Goal: Task Accomplishment & Management: Complete application form

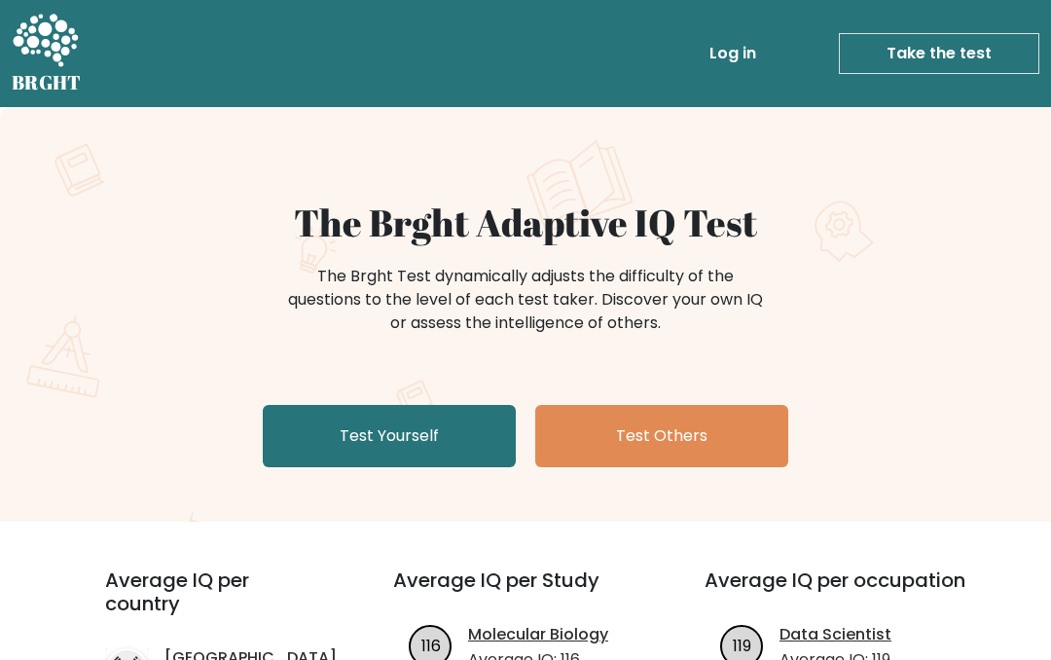
click at [316, 439] on link "Test Yourself" at bounding box center [389, 436] width 253 height 62
click at [294, 429] on link "Test Yourself" at bounding box center [389, 436] width 253 height 62
click at [351, 442] on link "Test Yourself" at bounding box center [389, 436] width 253 height 62
click at [954, 52] on link "Take the test" at bounding box center [939, 53] width 200 height 41
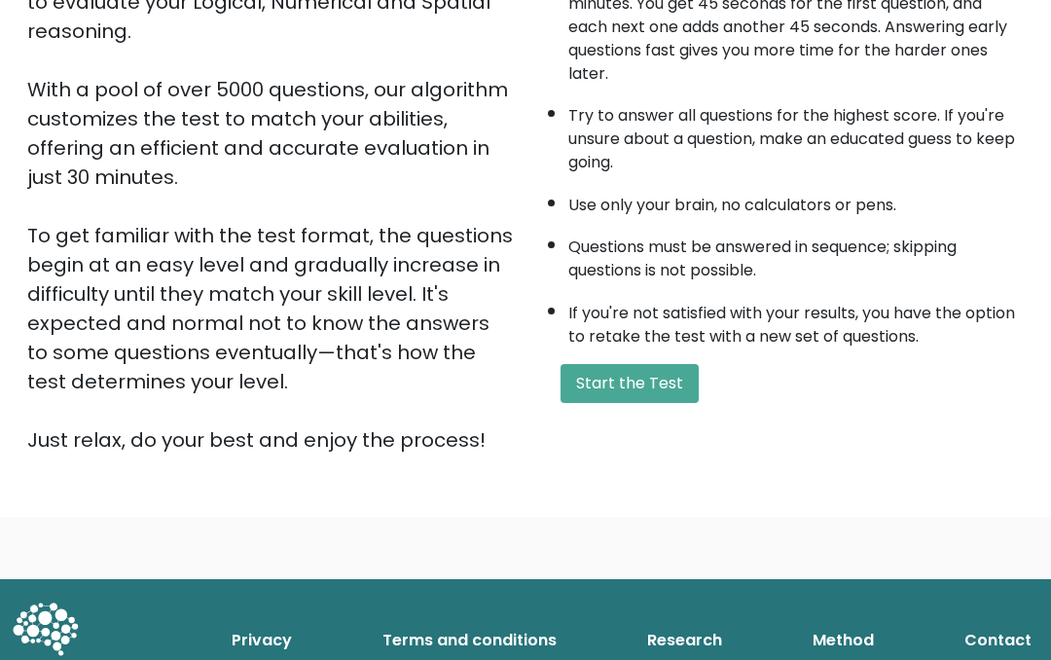
scroll to position [318, 0]
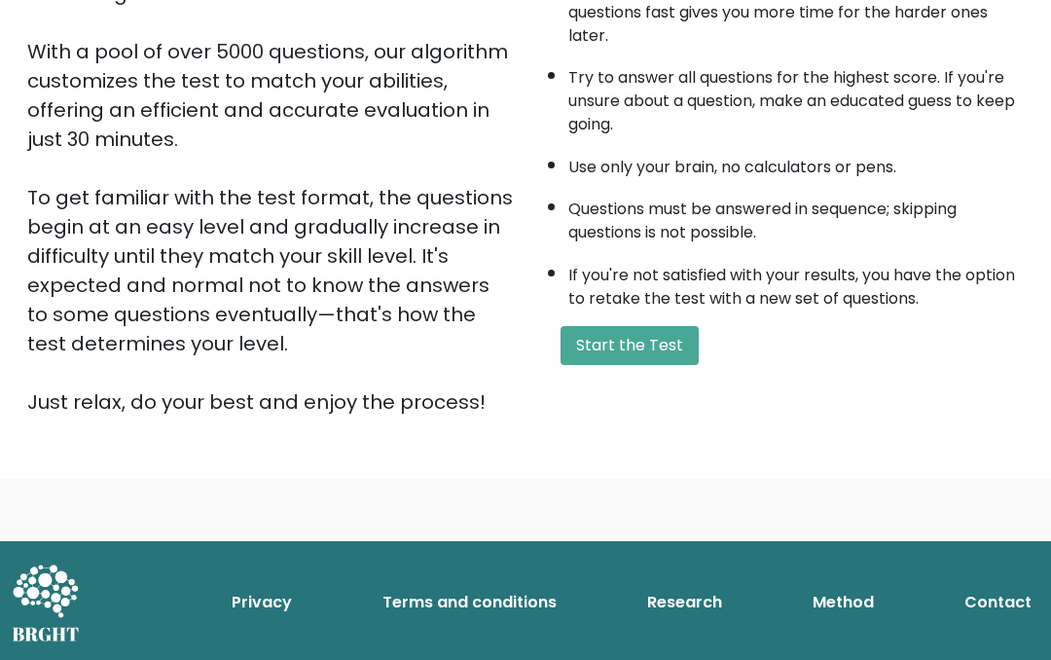
click at [639, 365] on button "Start the Test" at bounding box center [629, 345] width 138 height 39
click at [675, 365] on button "Start the Test" at bounding box center [629, 345] width 138 height 39
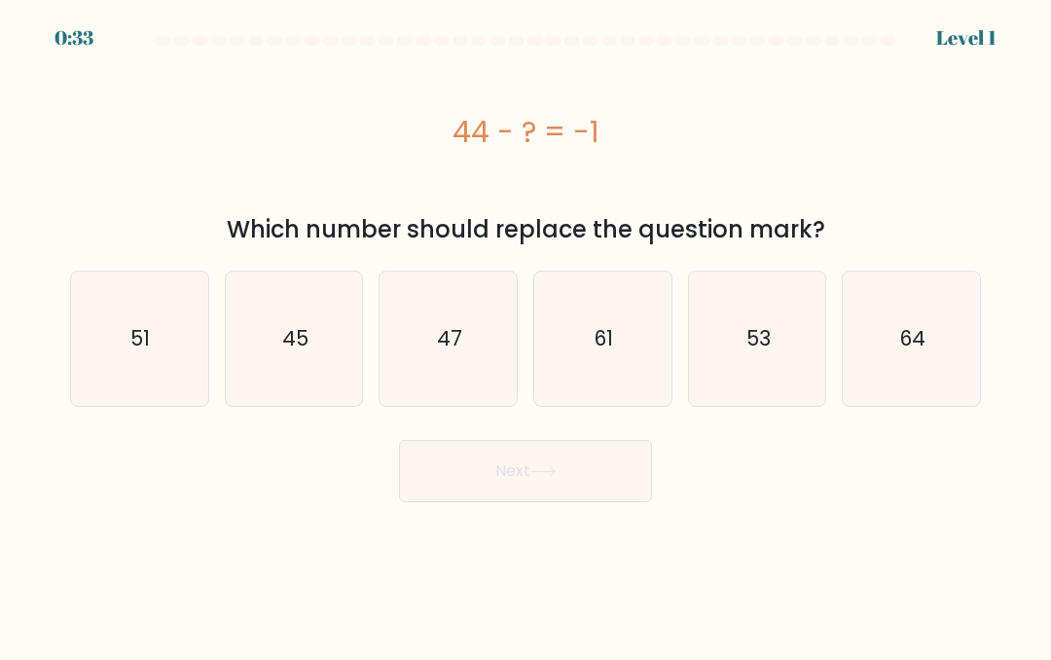
click at [268, 356] on icon "45" at bounding box center [294, 338] width 134 height 134
click at [525, 335] on input "b. 45" at bounding box center [525, 332] width 1 height 5
radio input "true"
click at [597, 479] on button "Next" at bounding box center [525, 471] width 253 height 62
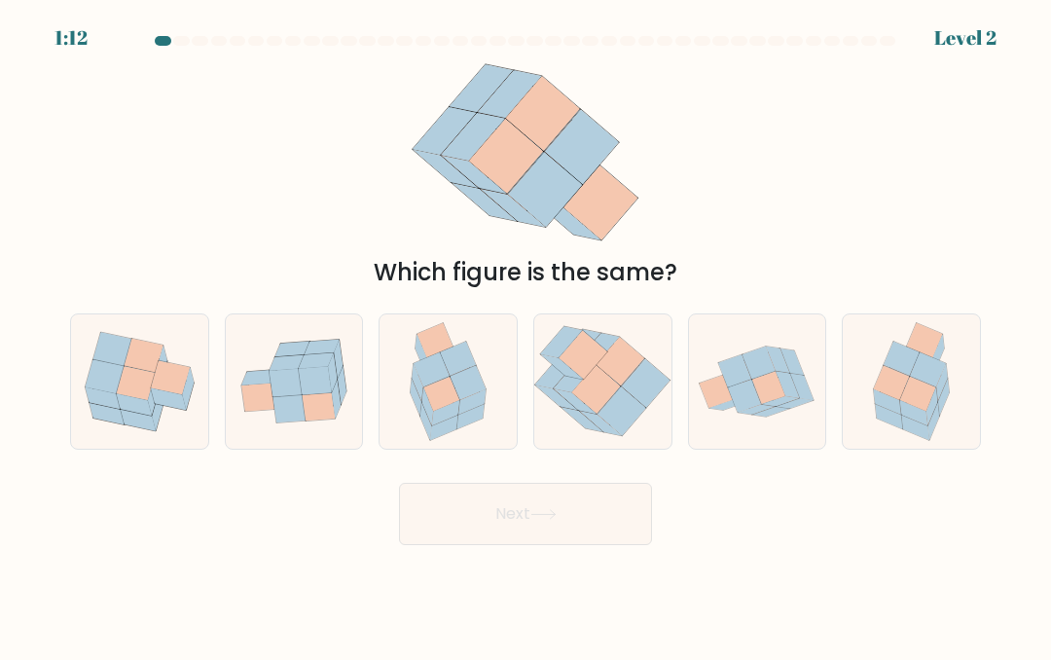
click at [919, 366] on icon at bounding box center [928, 369] width 36 height 34
click at [526, 335] on input "f." at bounding box center [525, 332] width 1 height 5
radio input "true"
click at [593, 516] on button "Next" at bounding box center [525, 514] width 253 height 62
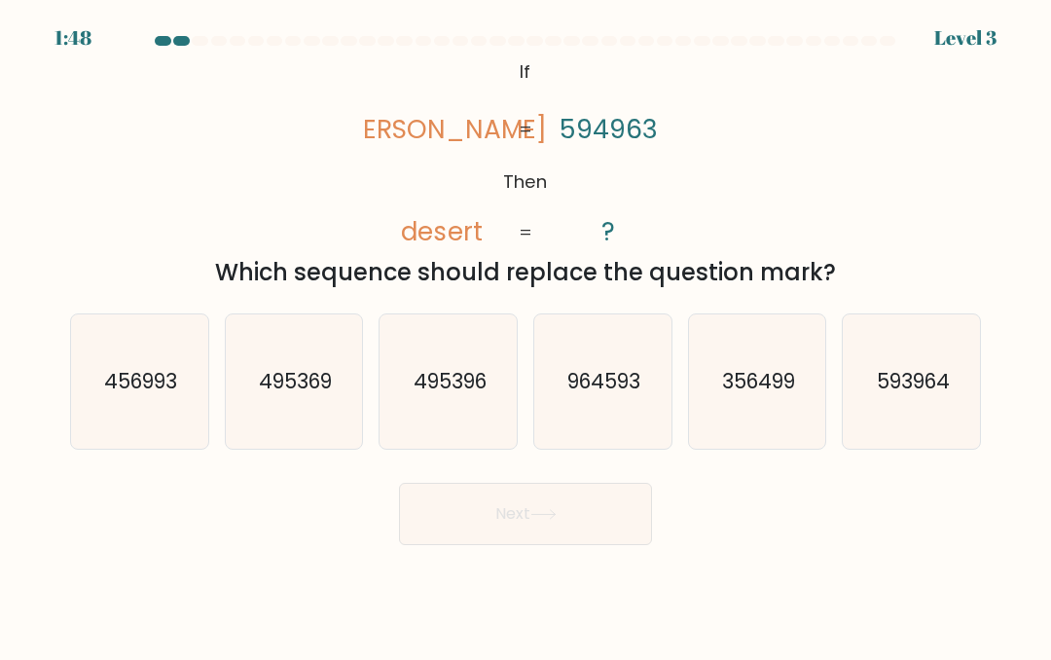
click at [905, 394] on text "593964" at bounding box center [912, 381] width 73 height 28
click at [526, 335] on input "f. 593964" at bounding box center [525, 332] width 1 height 5
radio input "true"
click at [612, 518] on button "Next" at bounding box center [525, 514] width 253 height 62
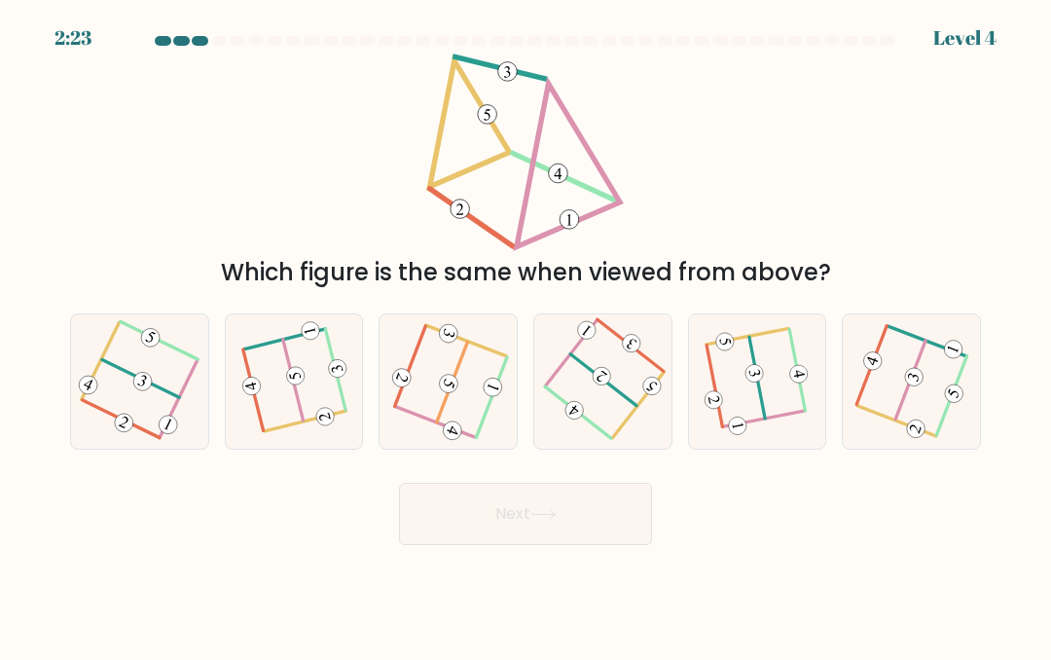
click at [783, 396] on icon at bounding box center [756, 380] width 103 height 107
click at [526, 335] on input "e." at bounding box center [525, 332] width 1 height 5
radio input "true"
click at [459, 514] on button "Next" at bounding box center [525, 514] width 253 height 62
click at [600, 510] on button "Next" at bounding box center [525, 514] width 253 height 62
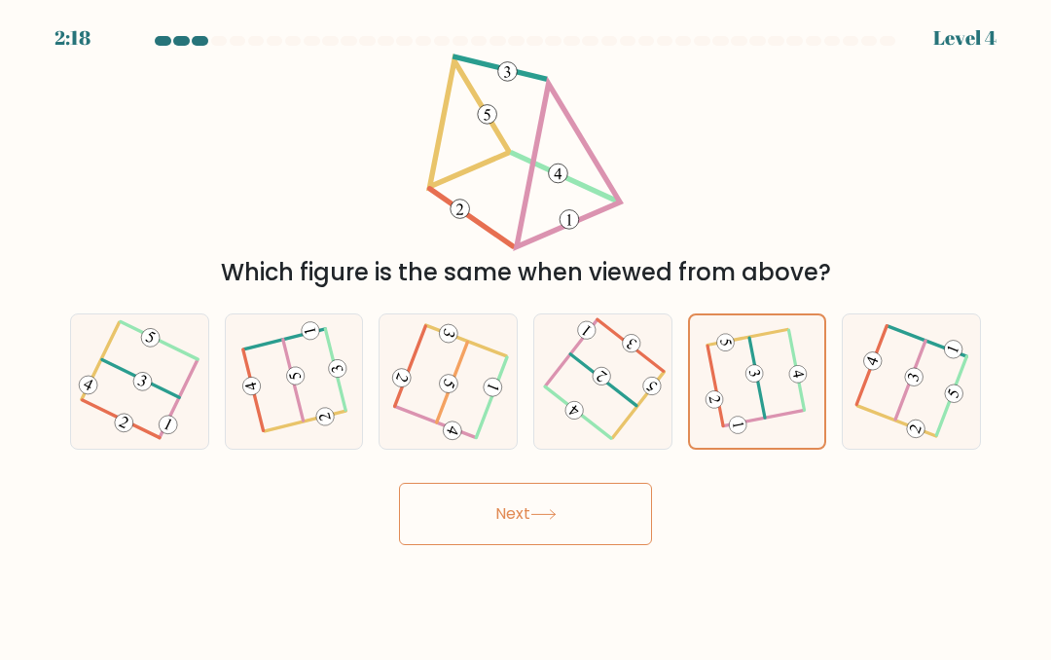
click at [557, 509] on icon at bounding box center [543, 514] width 26 height 11
click at [568, 512] on button "Next" at bounding box center [525, 514] width 253 height 62
click at [762, 372] on 594 at bounding box center [754, 373] width 20 height 20
click at [526, 335] on input "e." at bounding box center [525, 332] width 1 height 5
click at [538, 529] on button "Next" at bounding box center [525, 514] width 253 height 62
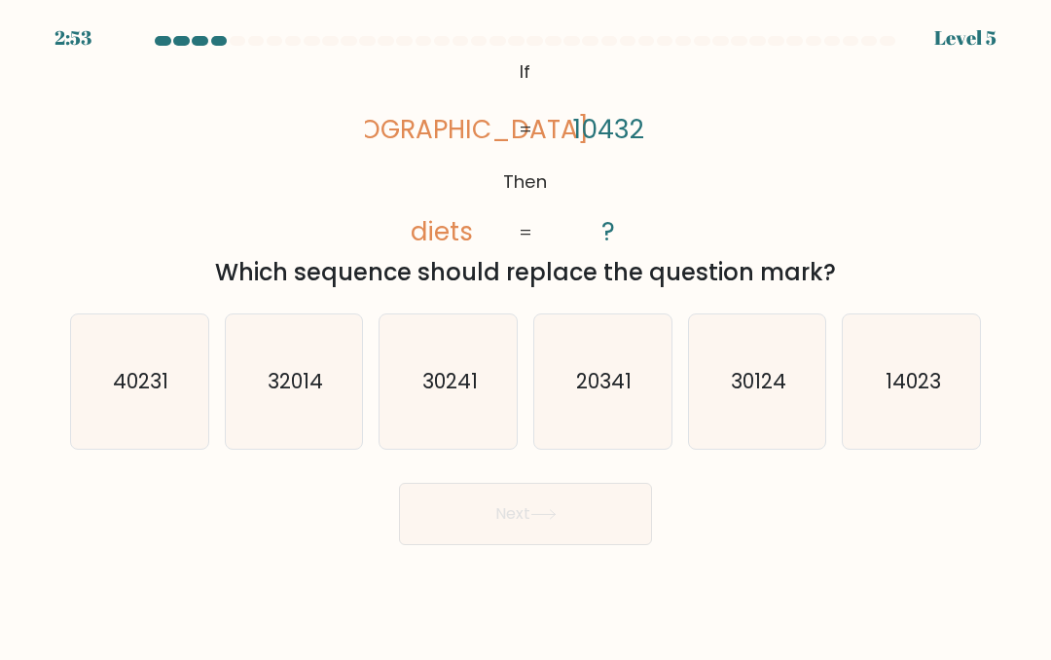
click at [917, 348] on icon "14023" at bounding box center [912, 381] width 134 height 134
click at [526, 335] on input "f. 14023" at bounding box center [525, 332] width 1 height 5
radio input "true"
click at [580, 513] on button "Next" at bounding box center [525, 514] width 253 height 62
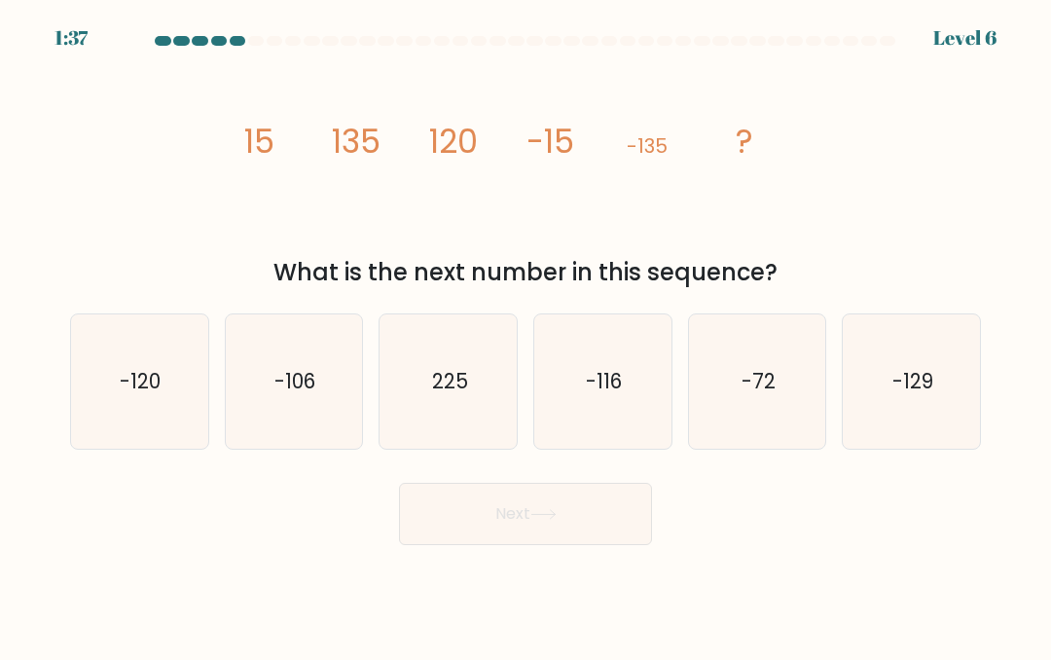
click at [123, 394] on text "-120" at bounding box center [141, 381] width 41 height 28
click at [525, 335] on input "a. -120" at bounding box center [525, 332] width 1 height 5
radio input "true"
click at [463, 532] on button "Next" at bounding box center [525, 514] width 253 height 62
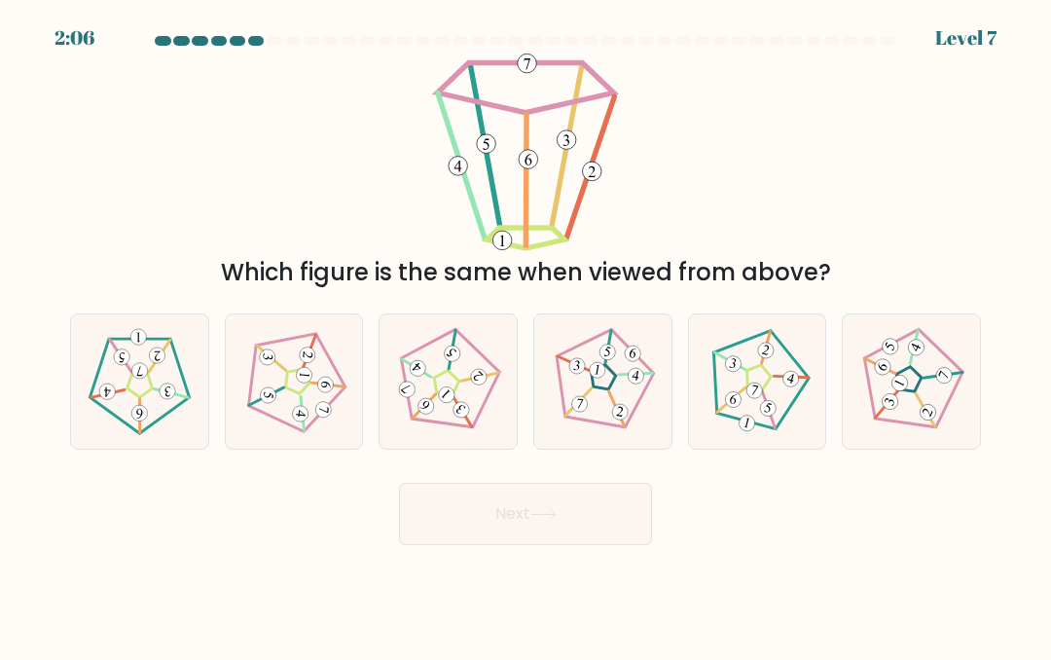
click at [292, 368] on icon at bounding box center [293, 380] width 107 height 107
click at [525, 335] on input "b." at bounding box center [525, 332] width 1 height 5
radio input "true"
click at [478, 500] on button "Next" at bounding box center [525, 514] width 253 height 62
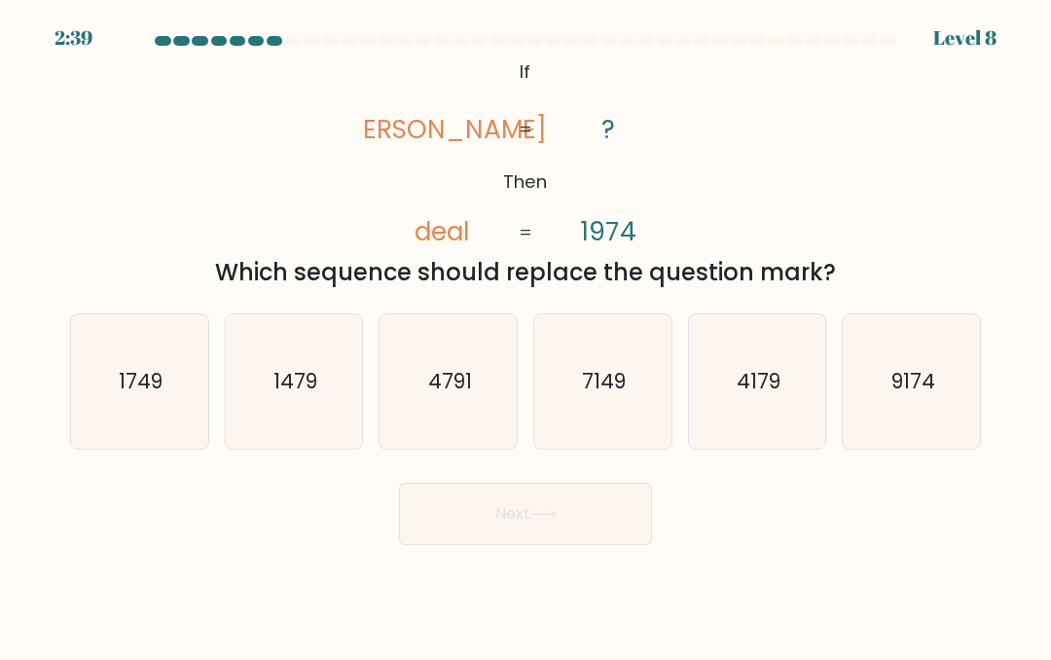
click at [107, 390] on icon "1749" at bounding box center [139, 381] width 134 height 134
click at [525, 335] on input "a. 1749" at bounding box center [525, 332] width 1 height 5
radio input "true"
click at [461, 500] on button "Next" at bounding box center [525, 514] width 253 height 62
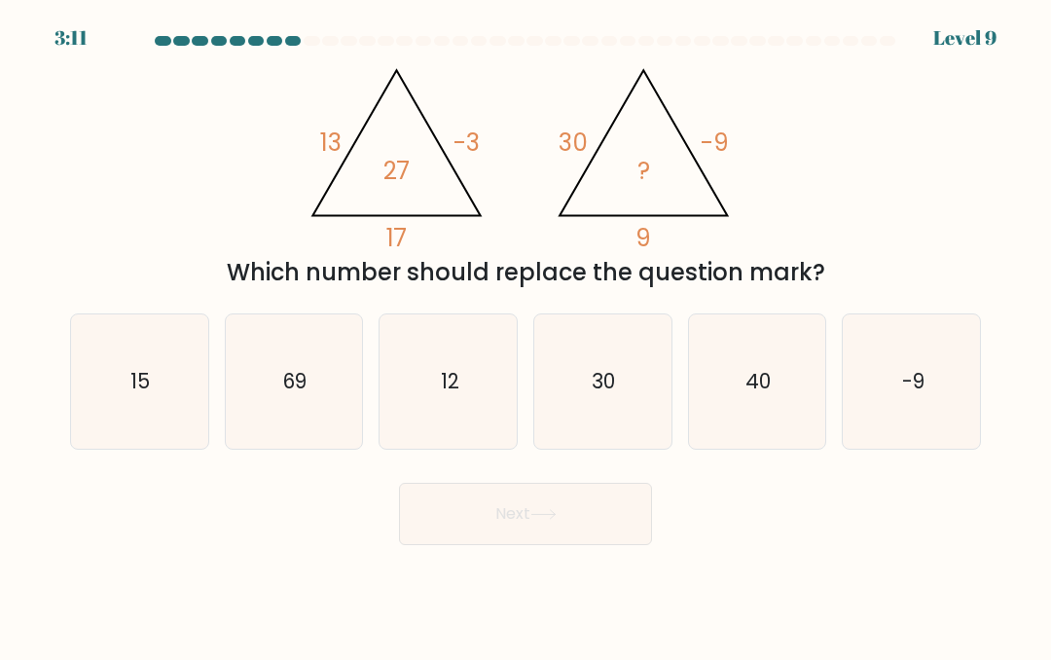
click at [613, 429] on icon "30" at bounding box center [602, 381] width 134 height 134
click at [526, 335] on input "d. 30" at bounding box center [525, 332] width 1 height 5
radio input "true"
click at [460, 506] on button "Next" at bounding box center [525, 514] width 253 height 62
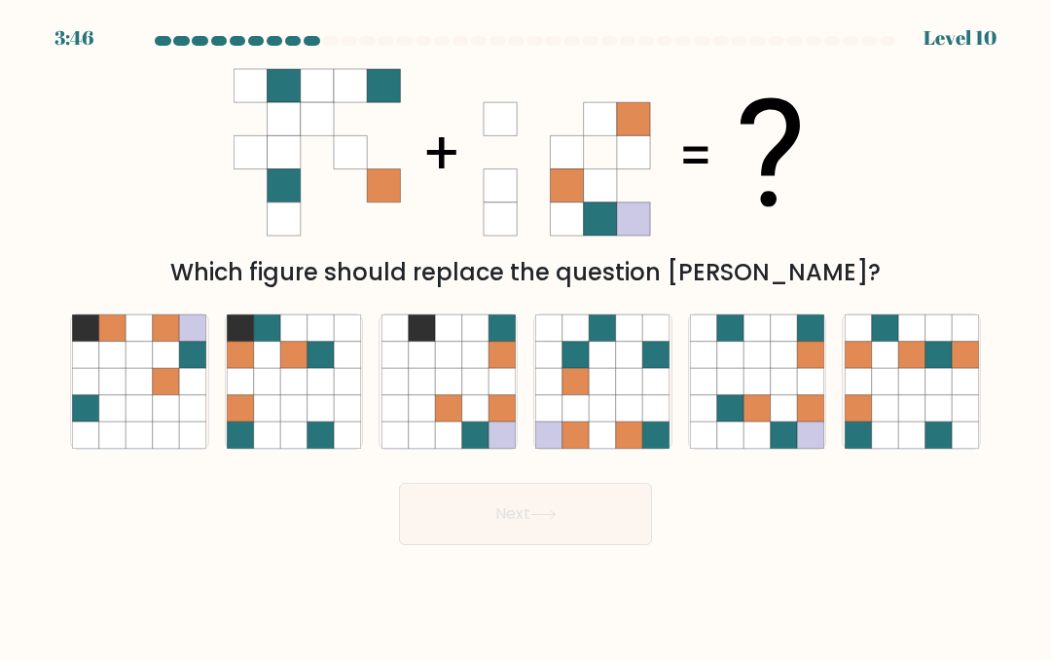
click at [771, 387] on icon at bounding box center [784, 381] width 26 height 26
click at [526, 335] on input "e." at bounding box center [525, 332] width 1 height 5
radio input "true"
click at [453, 505] on button "Next" at bounding box center [525, 514] width 253 height 62
click at [569, 511] on button "Next" at bounding box center [525, 514] width 253 height 62
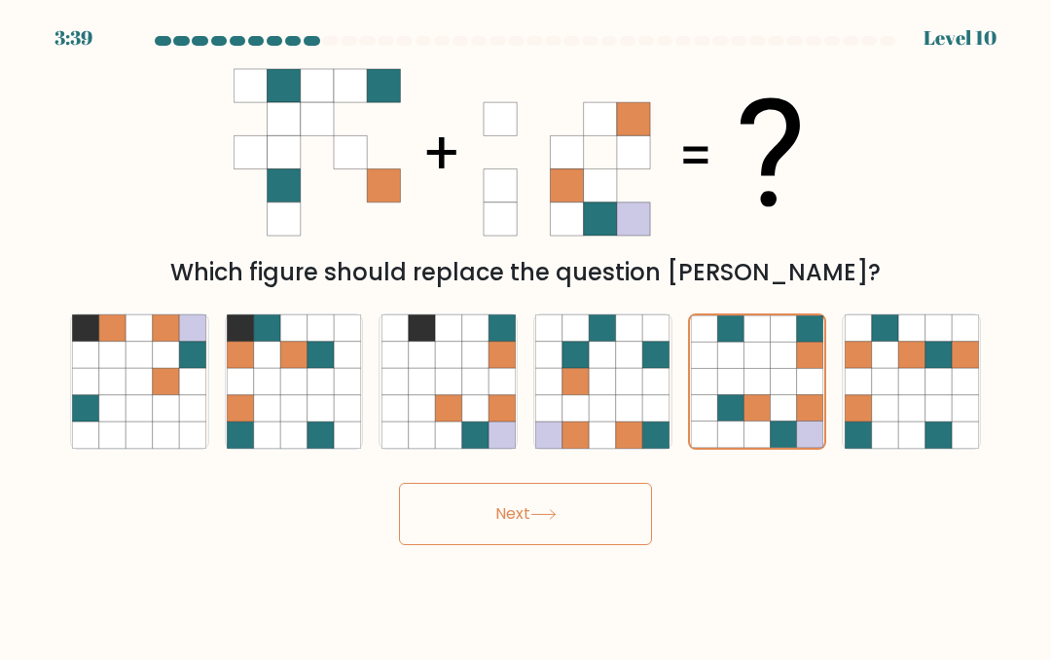
click at [532, 509] on button "Next" at bounding box center [525, 514] width 253 height 62
click at [551, 514] on icon at bounding box center [542, 514] width 23 height 9
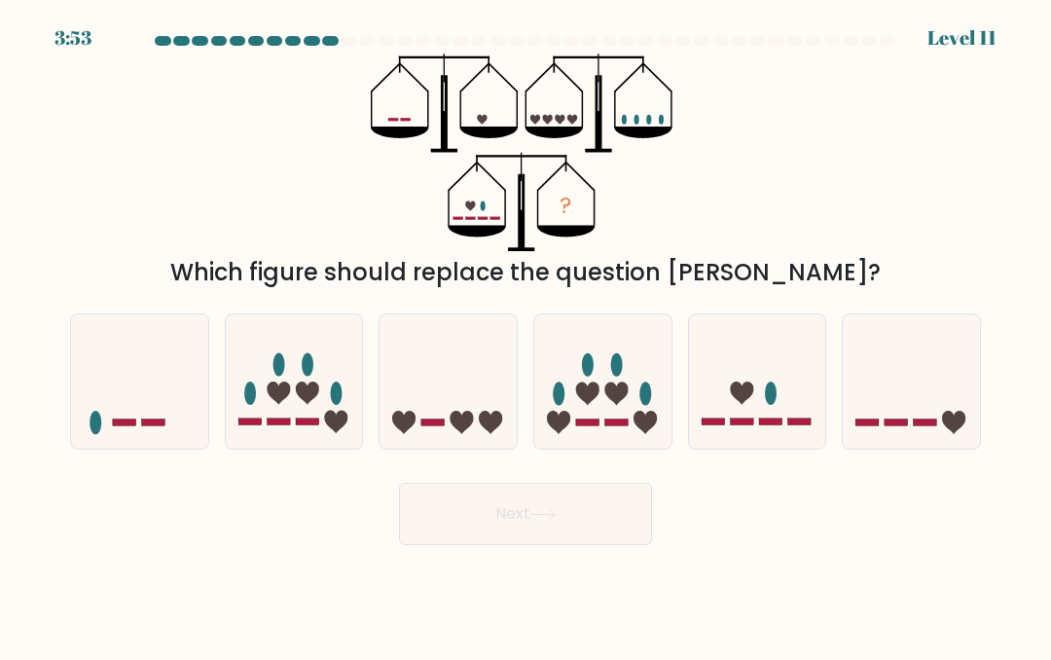
click at [746, 410] on icon at bounding box center [757, 381] width 137 height 114
click at [526, 335] on input "e." at bounding box center [525, 332] width 1 height 5
radio input "true"
click at [591, 508] on button "Next" at bounding box center [525, 514] width 253 height 62
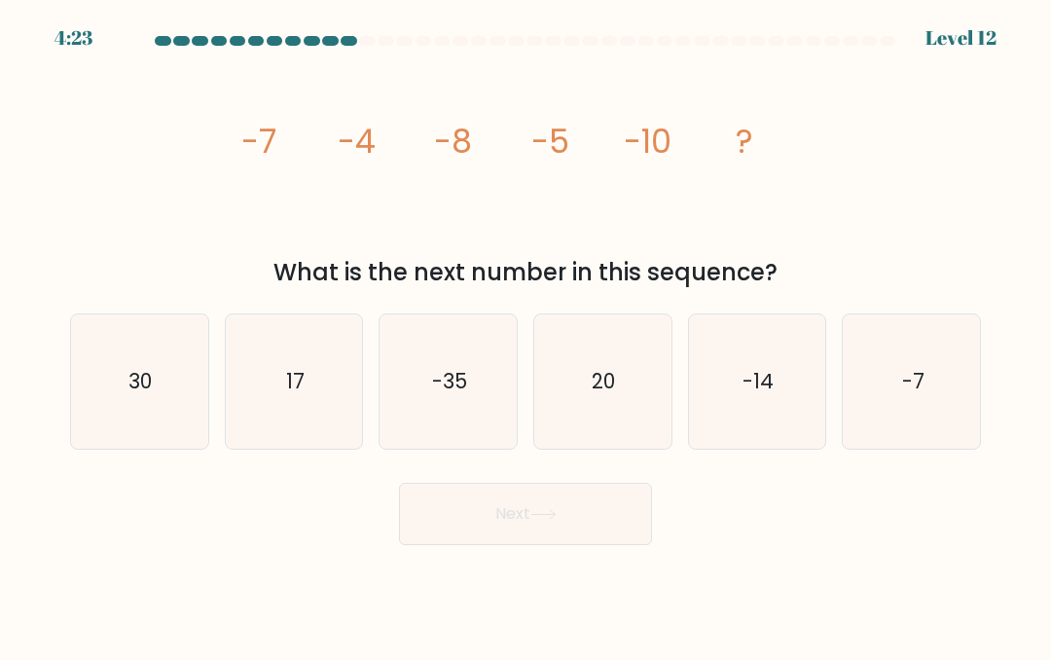
click at [952, 397] on icon "-7" at bounding box center [912, 381] width 134 height 134
click at [526, 335] on input "f. -7" at bounding box center [525, 332] width 1 height 5
radio input "true"
click at [454, 506] on button "Next" at bounding box center [525, 514] width 253 height 62
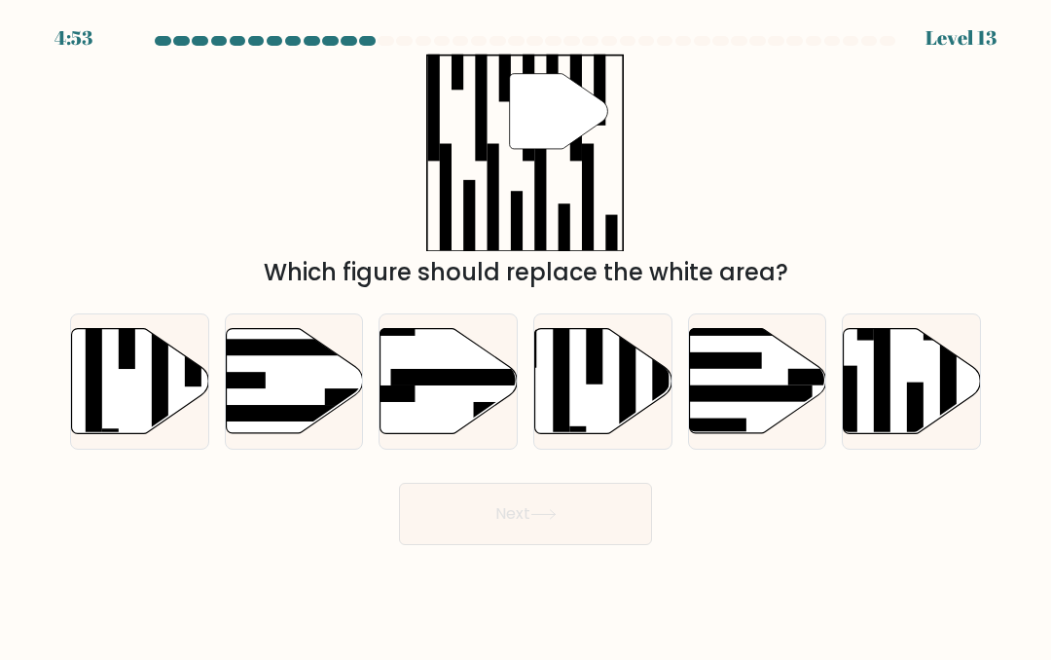
click at [604, 383] on icon at bounding box center [603, 380] width 137 height 105
click at [526, 335] on input "d." at bounding box center [525, 332] width 1 height 5
radio input "true"
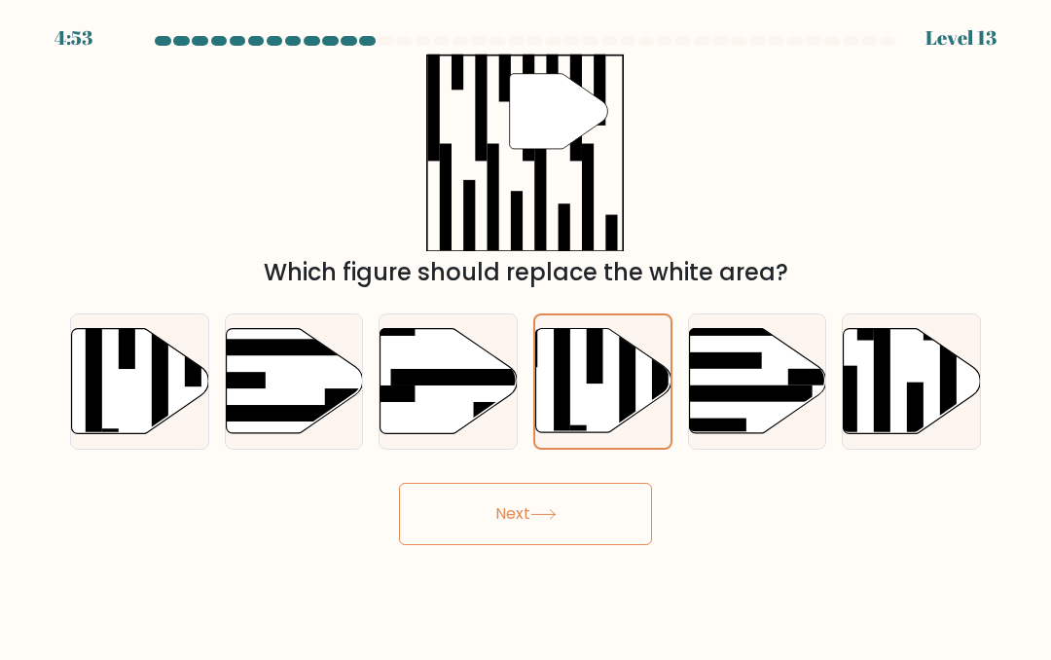
click at [453, 513] on button "Next" at bounding box center [525, 514] width 253 height 62
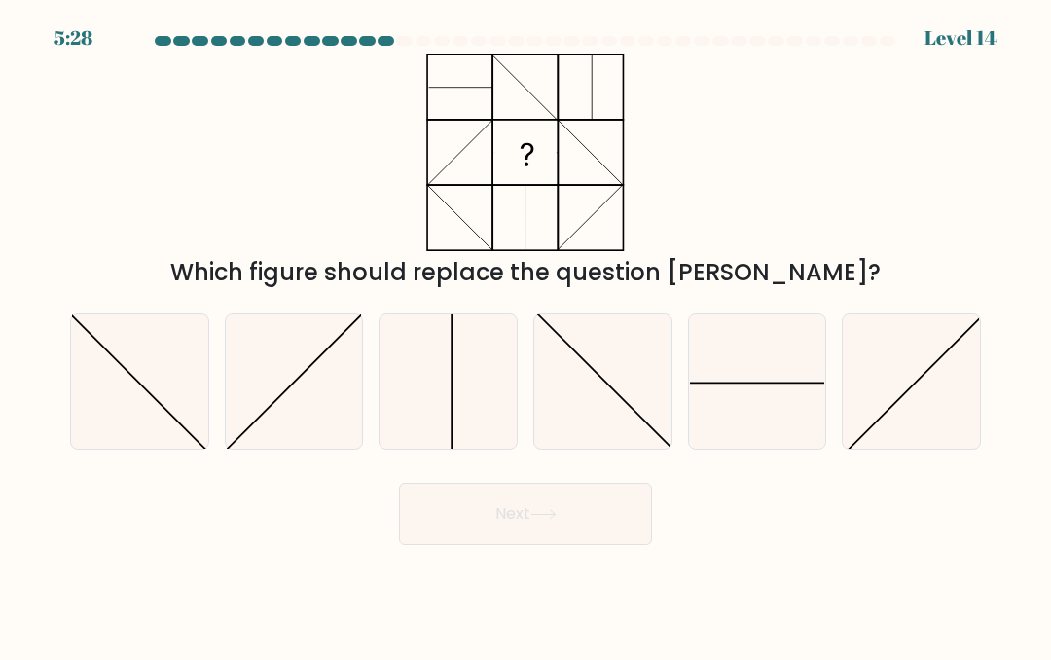
click at [441, 402] on icon at bounding box center [448, 381] width 134 height 134
click at [525, 335] on input "c." at bounding box center [525, 332] width 1 height 5
radio input "true"
click at [460, 511] on button "Next" at bounding box center [525, 514] width 253 height 62
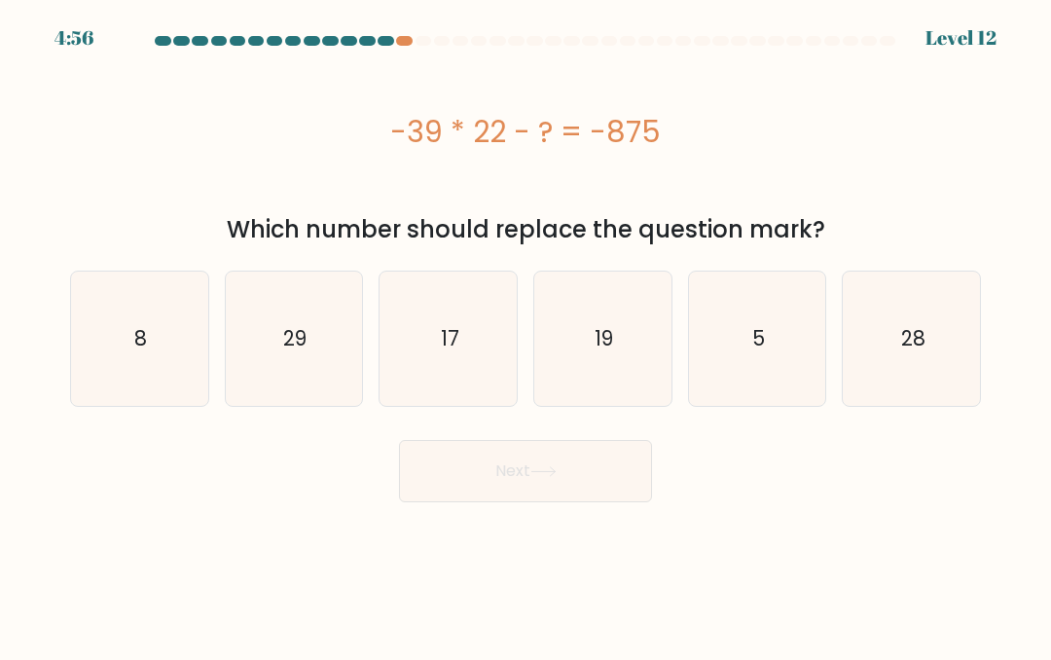
click at [437, 350] on icon "17" at bounding box center [448, 338] width 134 height 134
click at [525, 335] on input "c. 17" at bounding box center [525, 332] width 1 height 5
radio input "true"
click at [443, 468] on button "Next" at bounding box center [525, 471] width 253 height 62
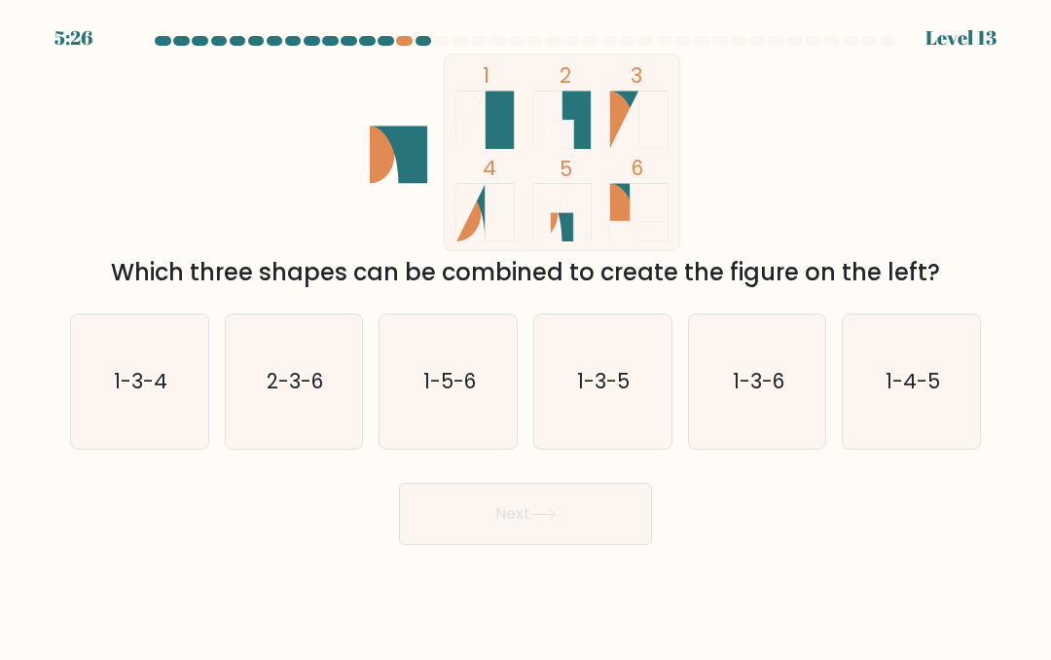
click at [112, 393] on icon "1-3-4" at bounding box center [139, 381] width 134 height 134
click at [525, 335] on input "a. 1-3-4" at bounding box center [525, 332] width 1 height 5
radio input "true"
click at [448, 520] on button "Next" at bounding box center [525, 514] width 253 height 62
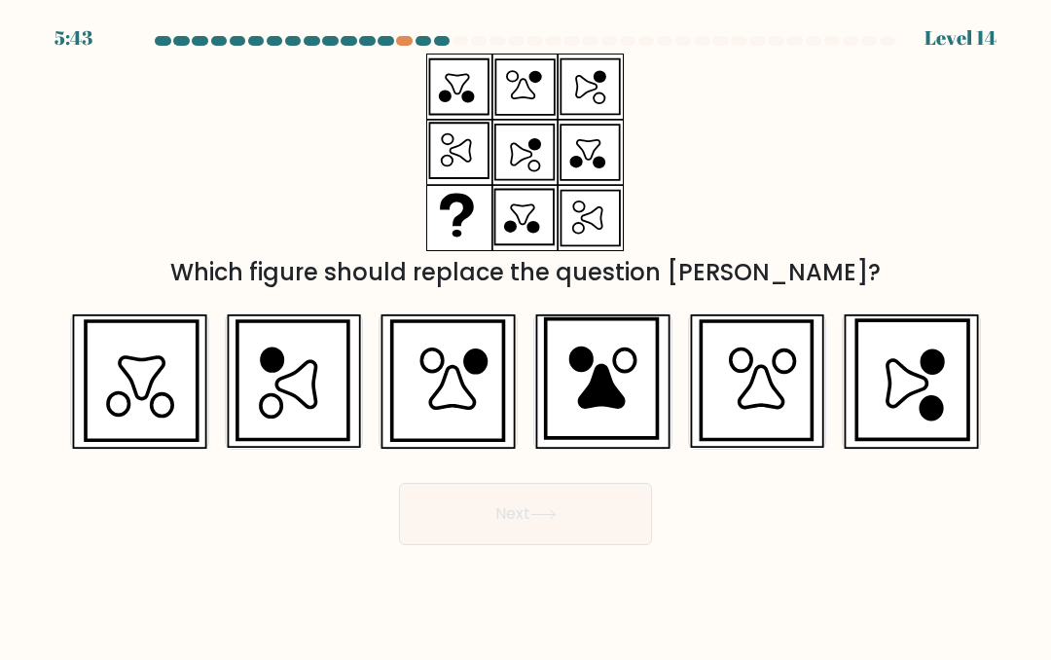
click at [450, 401] on icon at bounding box center [452, 387] width 44 height 42
click at [525, 335] on input "c." at bounding box center [525, 332] width 1 height 5
radio input "true"
click at [451, 518] on button "Next" at bounding box center [525, 514] width 253 height 62
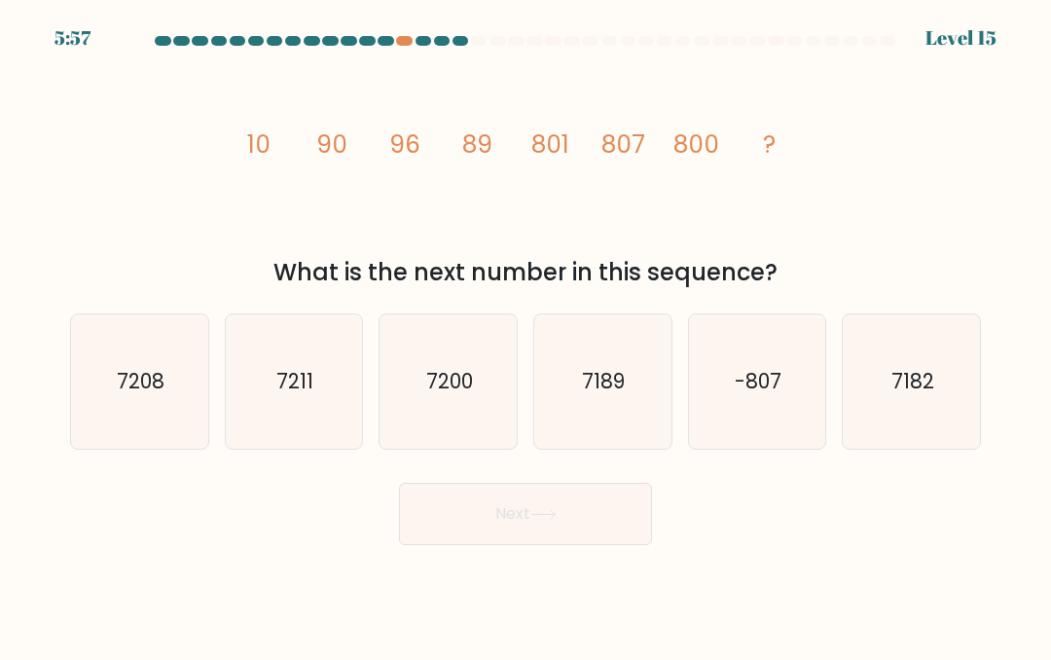
click at [434, 416] on icon "7200" at bounding box center [448, 381] width 134 height 134
click at [525, 335] on input "c. 7200" at bounding box center [525, 332] width 1 height 5
radio input "true"
click at [441, 516] on button "Next" at bounding box center [525, 514] width 253 height 62
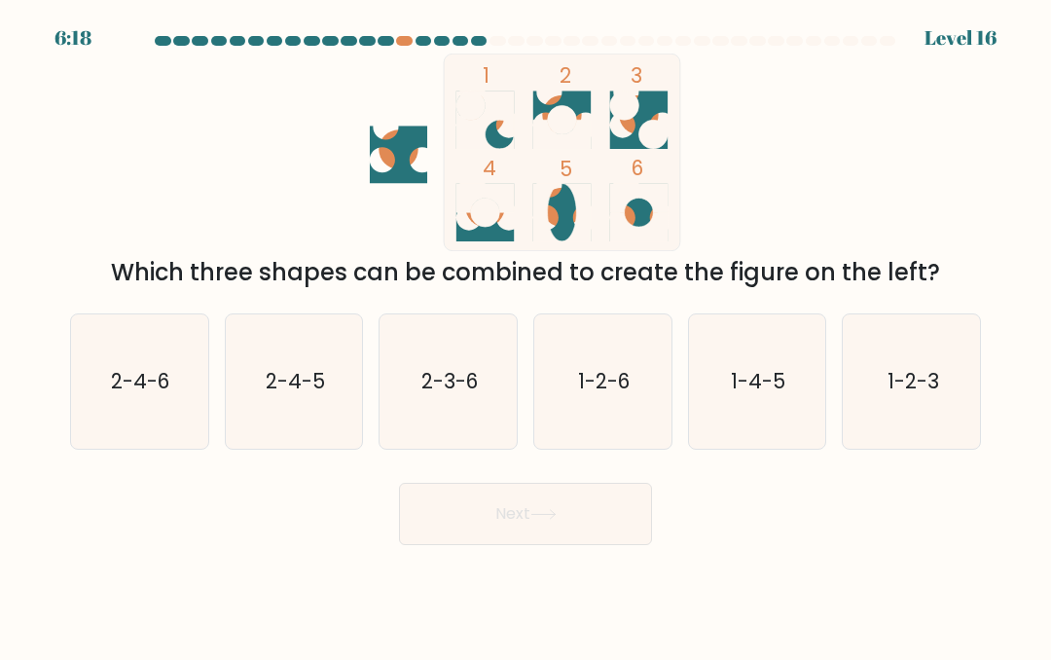
click at [135, 409] on icon "2-4-6" at bounding box center [139, 381] width 134 height 134
click at [525, 335] on input "a. 2-4-6" at bounding box center [525, 332] width 1 height 5
radio input "true"
click at [553, 519] on icon at bounding box center [543, 514] width 26 height 11
click at [549, 533] on button "Next" at bounding box center [525, 514] width 253 height 62
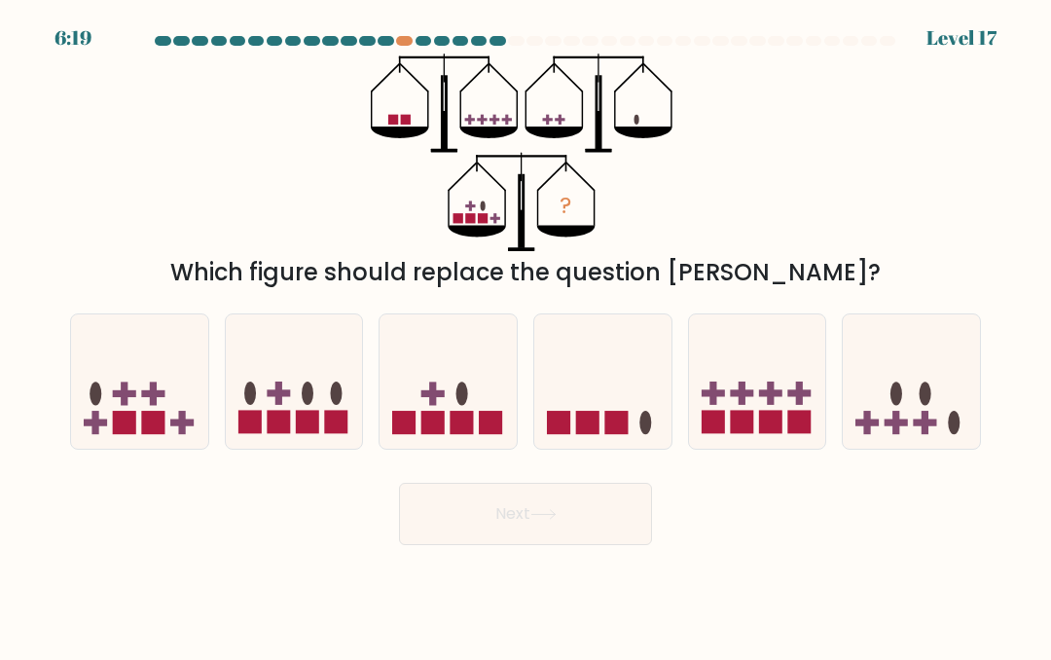
click at [137, 359] on icon at bounding box center [139, 381] width 137 height 114
click at [525, 335] on input "a." at bounding box center [525, 332] width 1 height 5
radio input "true"
click at [546, 514] on icon at bounding box center [542, 514] width 23 height 9
click at [584, 496] on button "Next" at bounding box center [525, 514] width 253 height 62
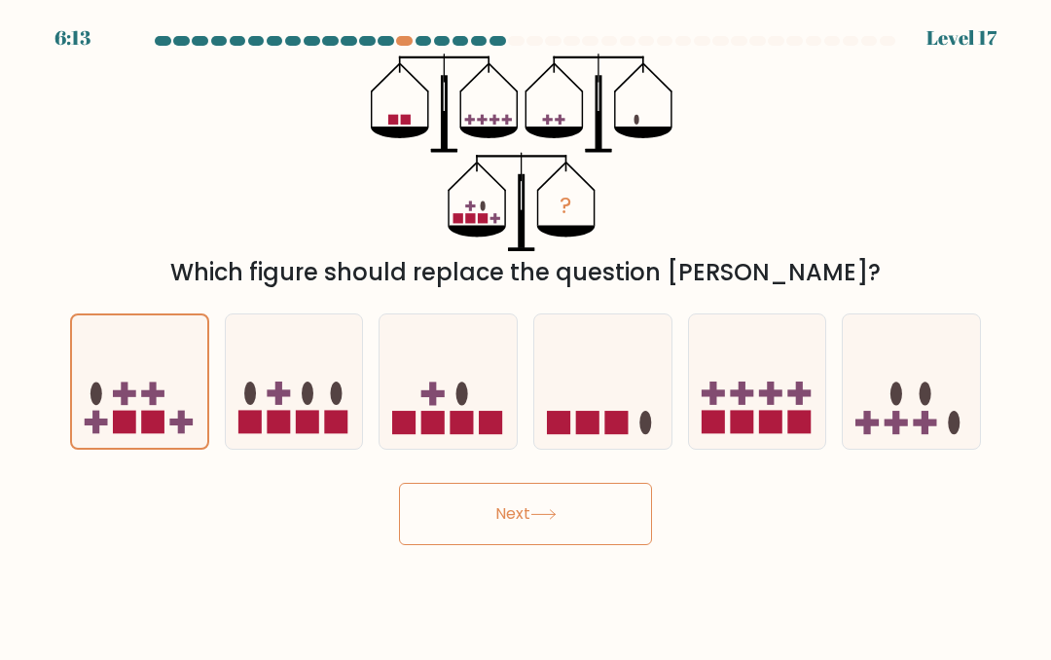
click at [608, 522] on button "Next" at bounding box center [525, 514] width 253 height 62
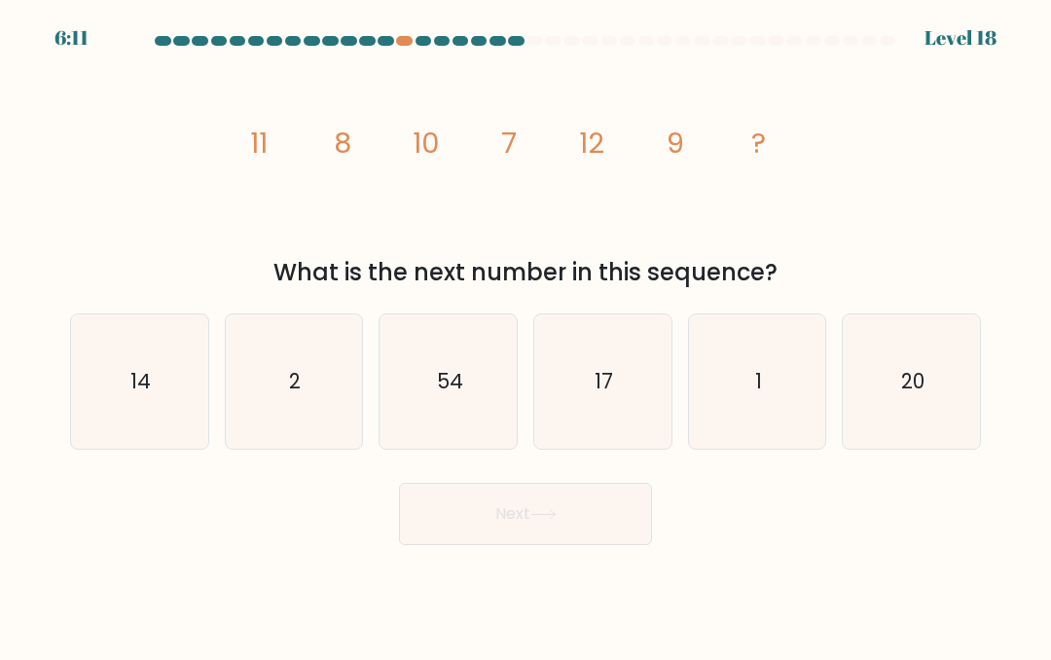
click at [574, 512] on button "Next" at bounding box center [525, 514] width 253 height 62
click at [736, 526] on div "Next" at bounding box center [525, 509] width 934 height 72
click at [139, 391] on text "14" at bounding box center [140, 381] width 20 height 28
click at [525, 335] on input "a. 14" at bounding box center [525, 332] width 1 height 5
radio input "true"
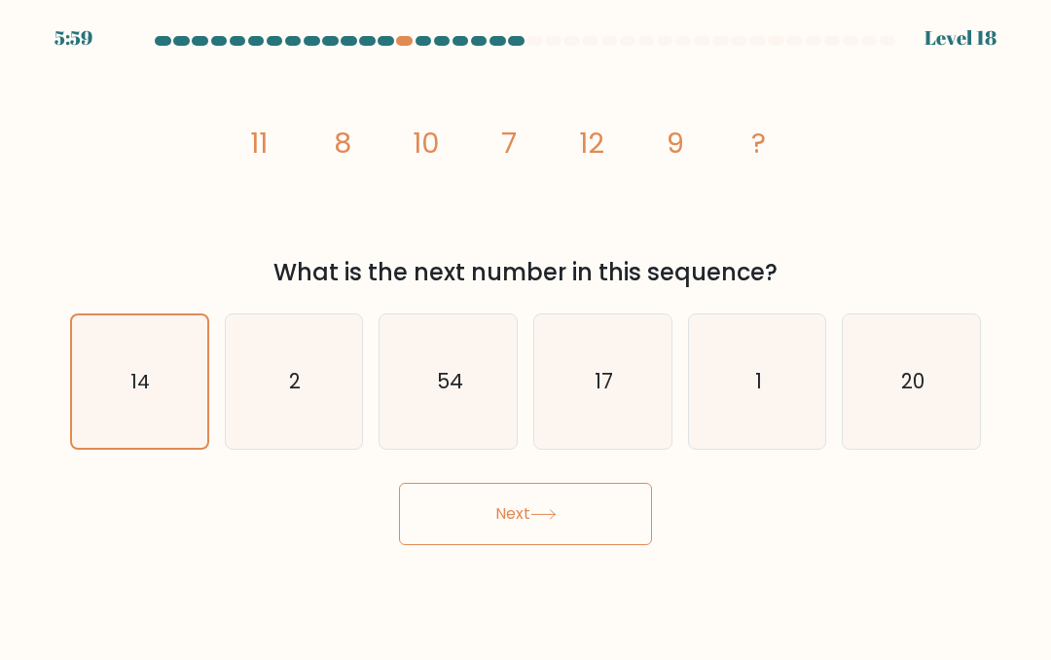
click at [644, 371] on icon "17" at bounding box center [602, 381] width 134 height 134
click at [526, 335] on input "d. 17" at bounding box center [525, 332] width 1 height 5
radio input "true"
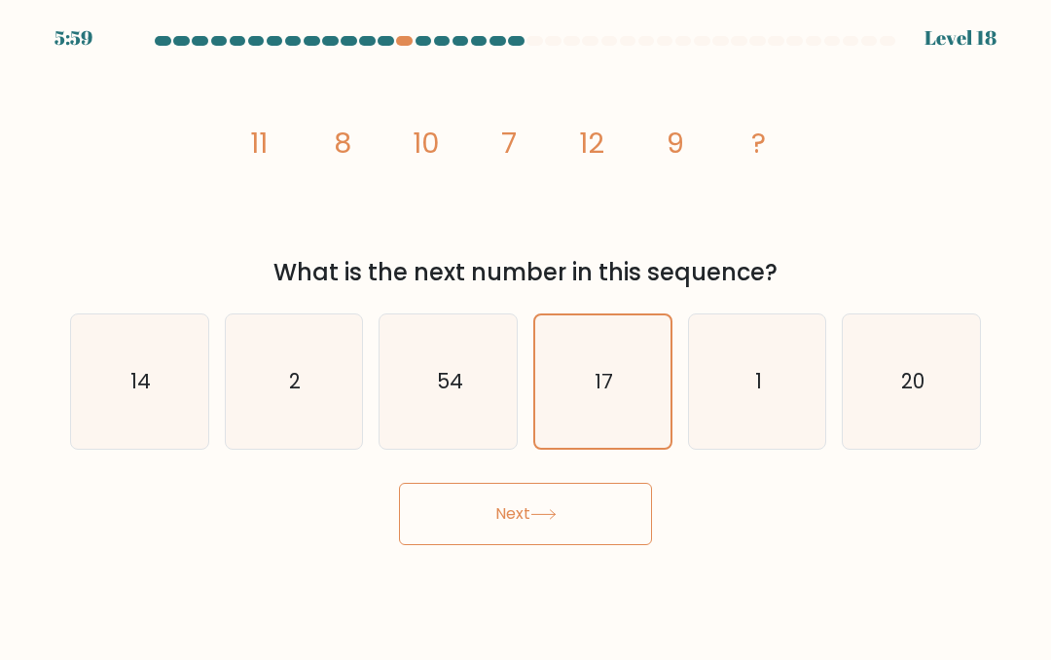
click at [606, 514] on button "Next" at bounding box center [525, 514] width 253 height 62
click at [555, 510] on icon at bounding box center [542, 514] width 23 height 9
click at [473, 516] on button "Next" at bounding box center [525, 514] width 253 height 62
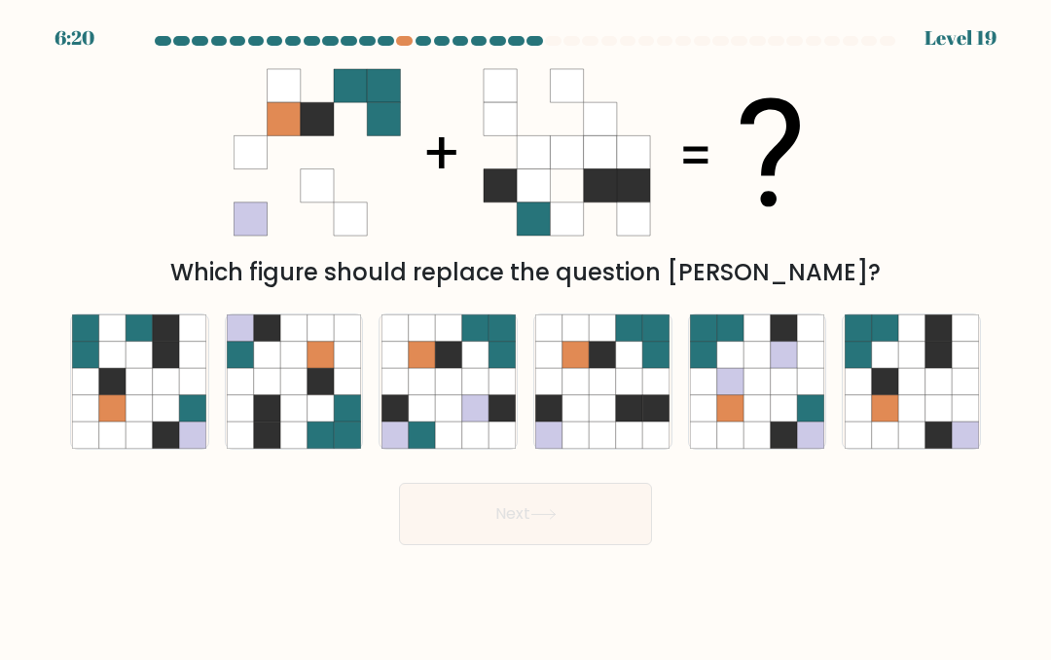
click at [265, 412] on icon at bounding box center [267, 407] width 26 height 26
click at [525, 335] on input "b." at bounding box center [525, 332] width 1 height 5
radio input "true"
click at [559, 529] on button "Next" at bounding box center [525, 514] width 253 height 62
click at [549, 506] on button "Next" at bounding box center [525, 514] width 253 height 62
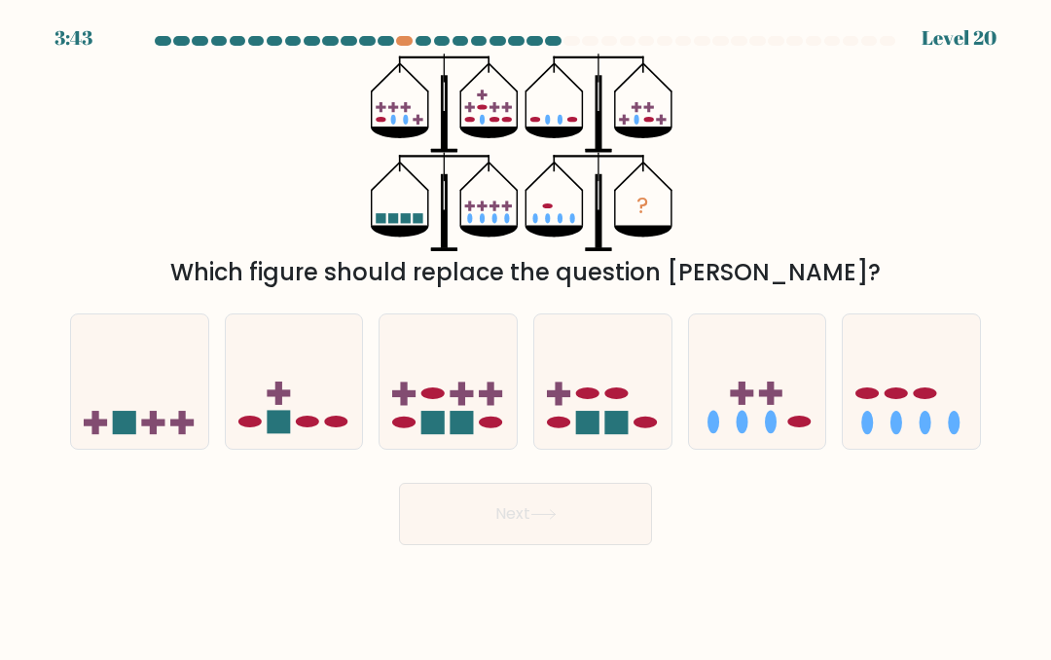
click at [621, 385] on icon at bounding box center [602, 381] width 137 height 114
click at [526, 335] on input "d." at bounding box center [525, 332] width 1 height 5
radio input "true"
click at [588, 528] on button "Next" at bounding box center [525, 514] width 253 height 62
click at [591, 494] on button "Next" at bounding box center [525, 514] width 253 height 62
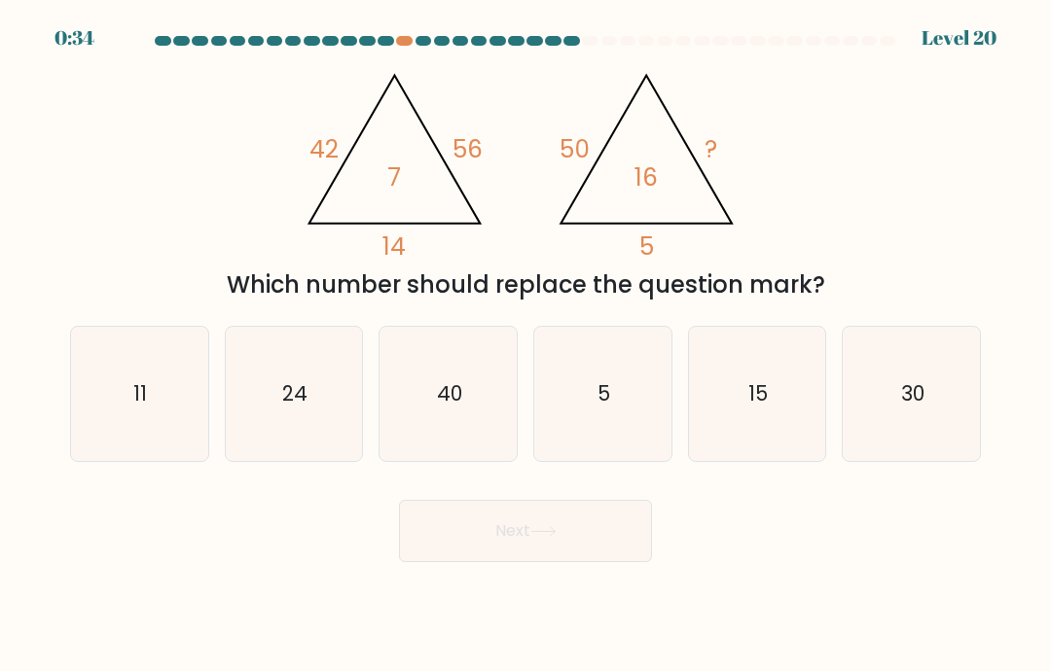
click at [410, 434] on icon "40" at bounding box center [448, 394] width 134 height 134
click at [525, 345] on input "c. 40" at bounding box center [525, 341] width 1 height 10
radio input "true"
click at [449, 529] on button "Next" at bounding box center [525, 531] width 253 height 62
click at [450, 513] on button "Next" at bounding box center [525, 531] width 253 height 62
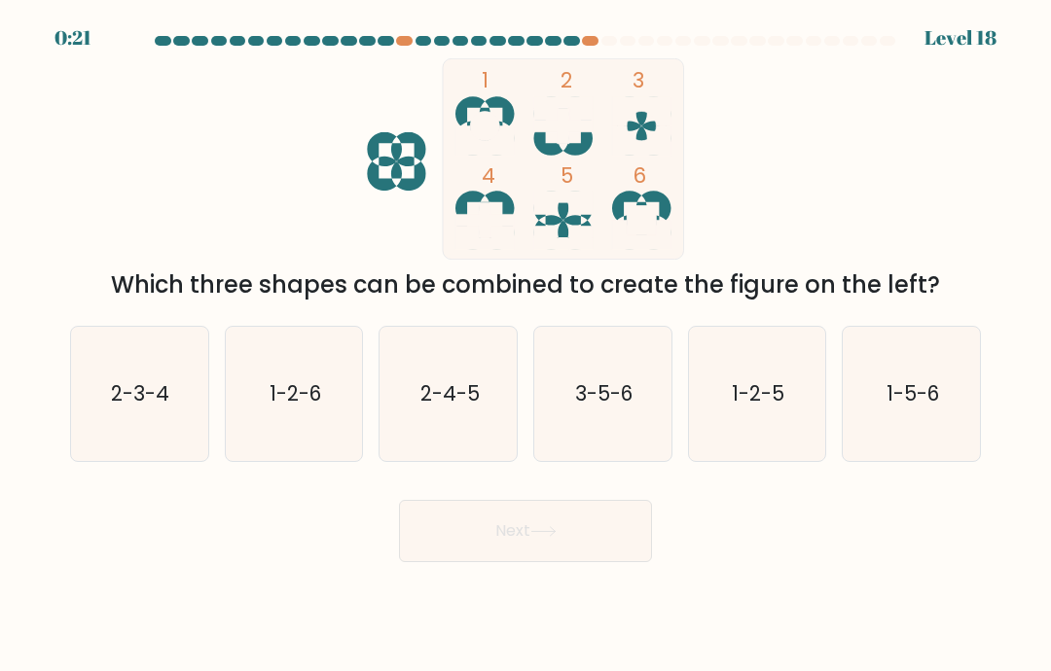
click at [478, 410] on icon "2-4-5" at bounding box center [448, 394] width 134 height 134
click at [525, 345] on input "c. 2-4-5" at bounding box center [525, 341] width 1 height 10
radio input "true"
click at [557, 532] on icon at bounding box center [543, 531] width 26 height 11
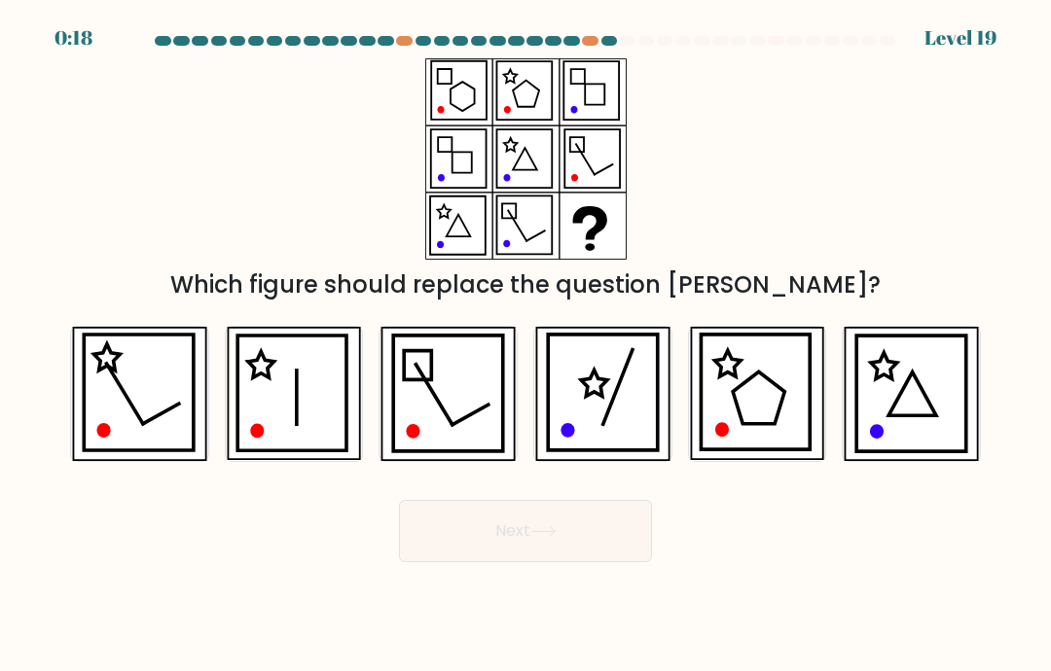
click at [464, 532] on button "Next" at bounding box center [525, 531] width 253 height 62
click at [254, 481] on form at bounding box center [525, 299] width 1051 height 526
click at [263, 363] on icon at bounding box center [292, 394] width 110 height 116
click at [525, 345] on input "b." at bounding box center [525, 341] width 1 height 10
radio input "true"
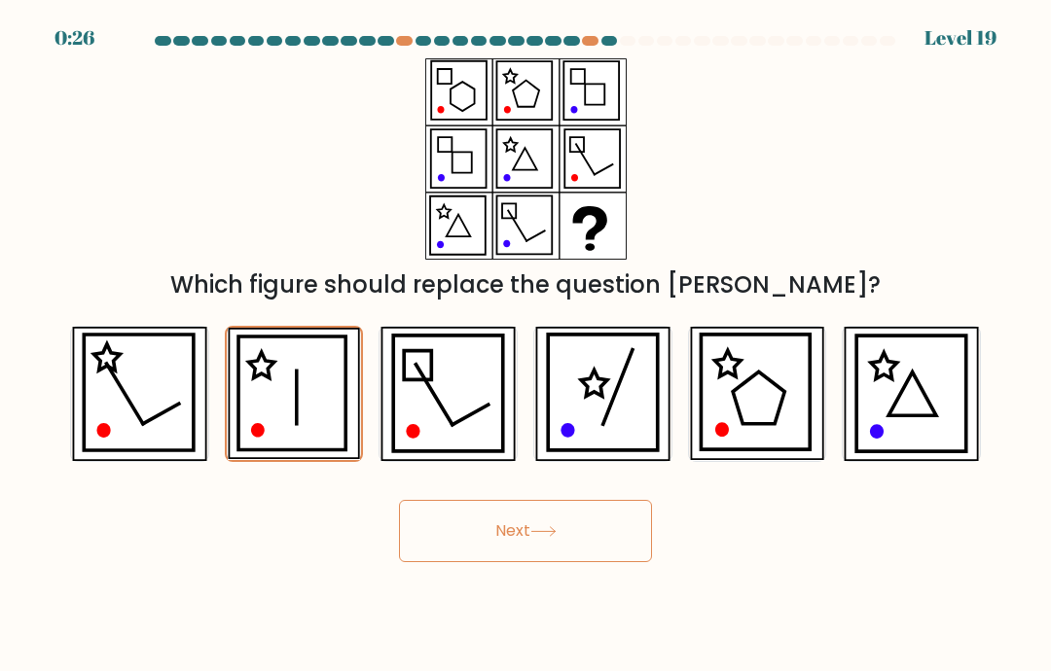
click at [443, 528] on button "Next" at bounding box center [525, 531] width 253 height 62
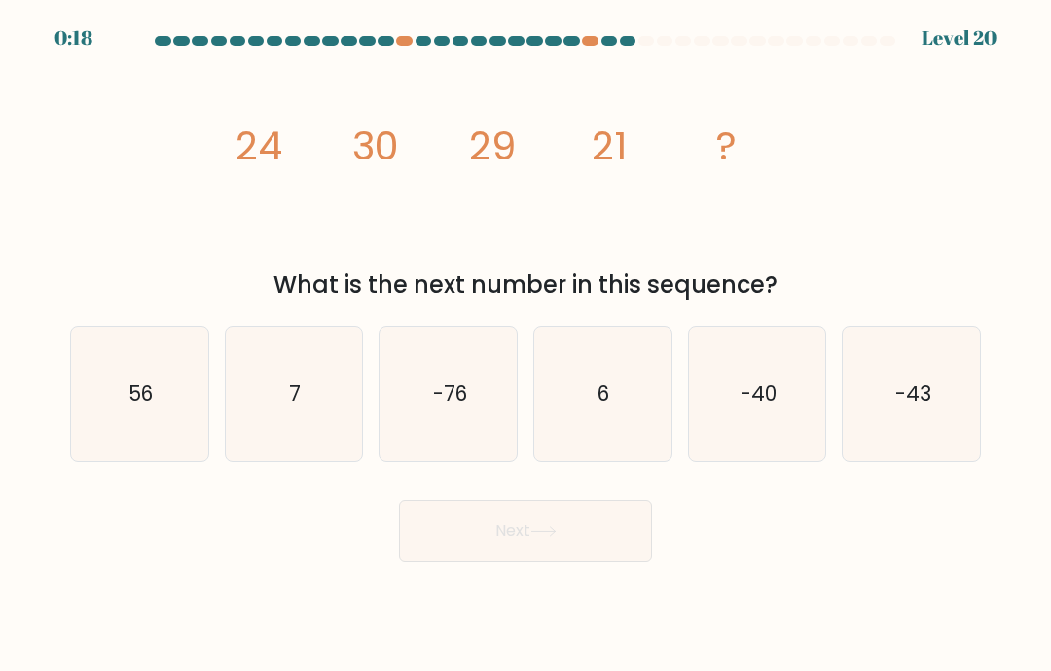
click at [898, 347] on icon "-43" at bounding box center [912, 394] width 134 height 134
click at [526, 345] on input "f. -43" at bounding box center [525, 341] width 1 height 10
radio input "true"
click at [520, 532] on button "Next" at bounding box center [525, 531] width 253 height 62
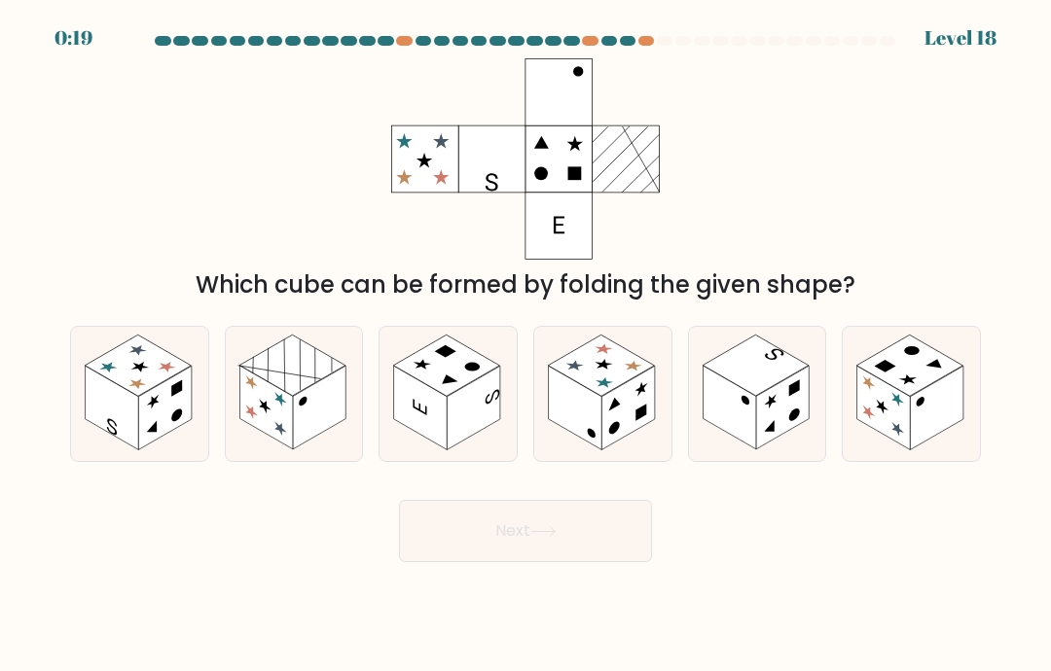
click at [277, 437] on rect at bounding box center [266, 408] width 54 height 84
click at [525, 345] on input "b." at bounding box center [525, 341] width 1 height 10
radio input "true"
click at [531, 532] on button "Next" at bounding box center [525, 531] width 253 height 62
